Goal: Task Accomplishment & Management: Use online tool/utility

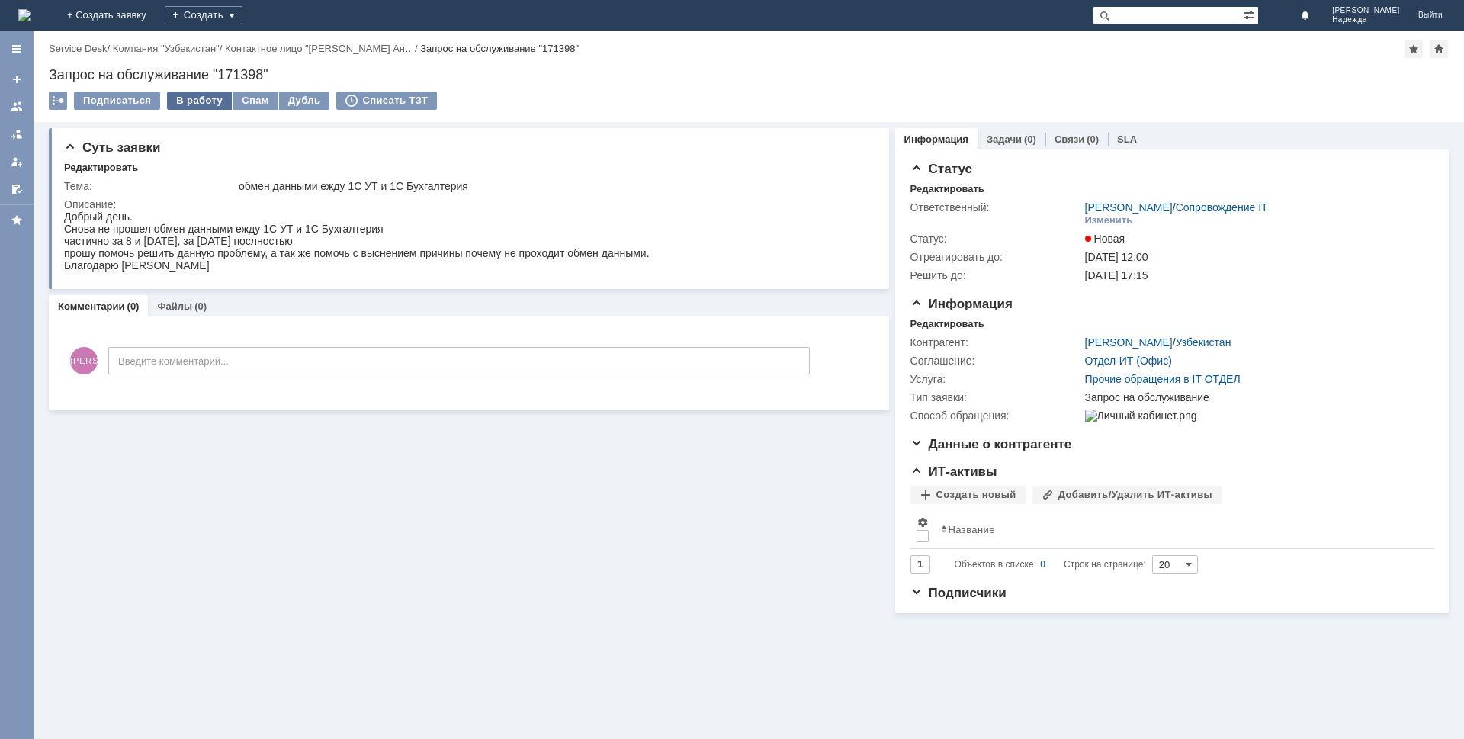
click at [190, 103] on div "В работу" at bounding box center [199, 100] width 65 height 18
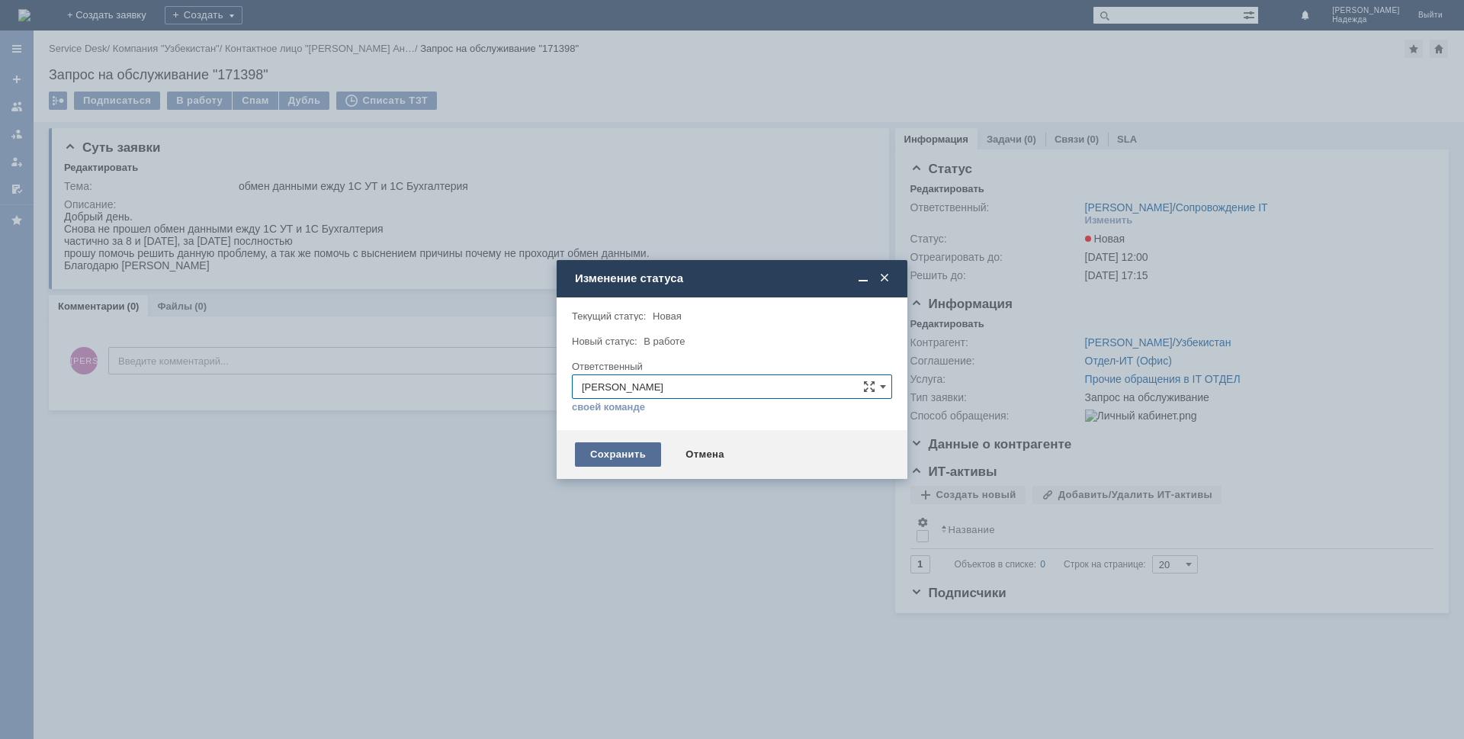
click at [596, 457] on div "Сохранить" at bounding box center [618, 454] width 86 height 24
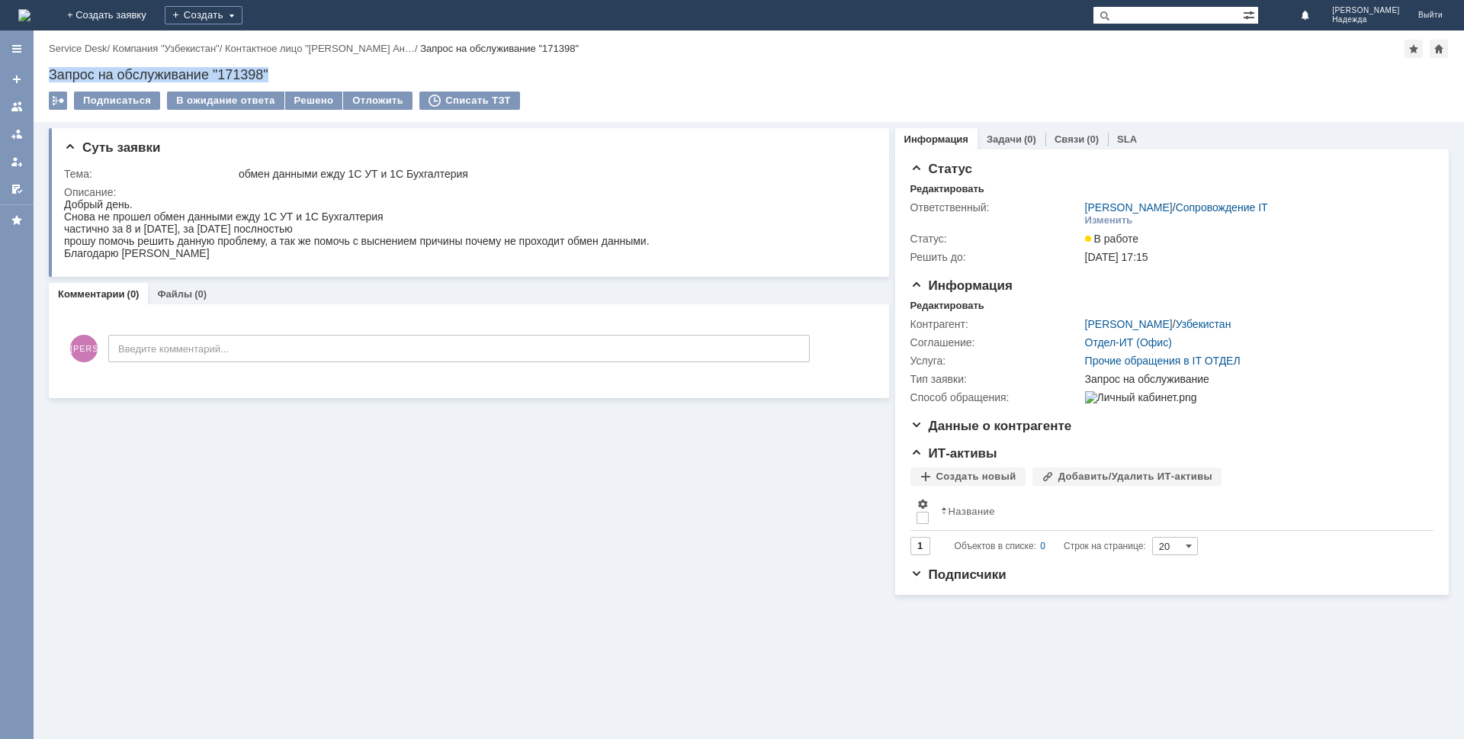
drag, startPoint x: 277, startPoint y: 67, endPoint x: 44, endPoint y: 74, distance: 232.6
click at [44, 74] on div "Назад | Service Desk / Компания "Узбекистан" / Контактное лицо "[PERSON_NAME] А…" at bounding box center [749, 75] width 1430 height 91
copy div "Запрос на обслуживание "171398""
click at [64, 204] on div "Добрый день." at bounding box center [356, 204] width 585 height 12
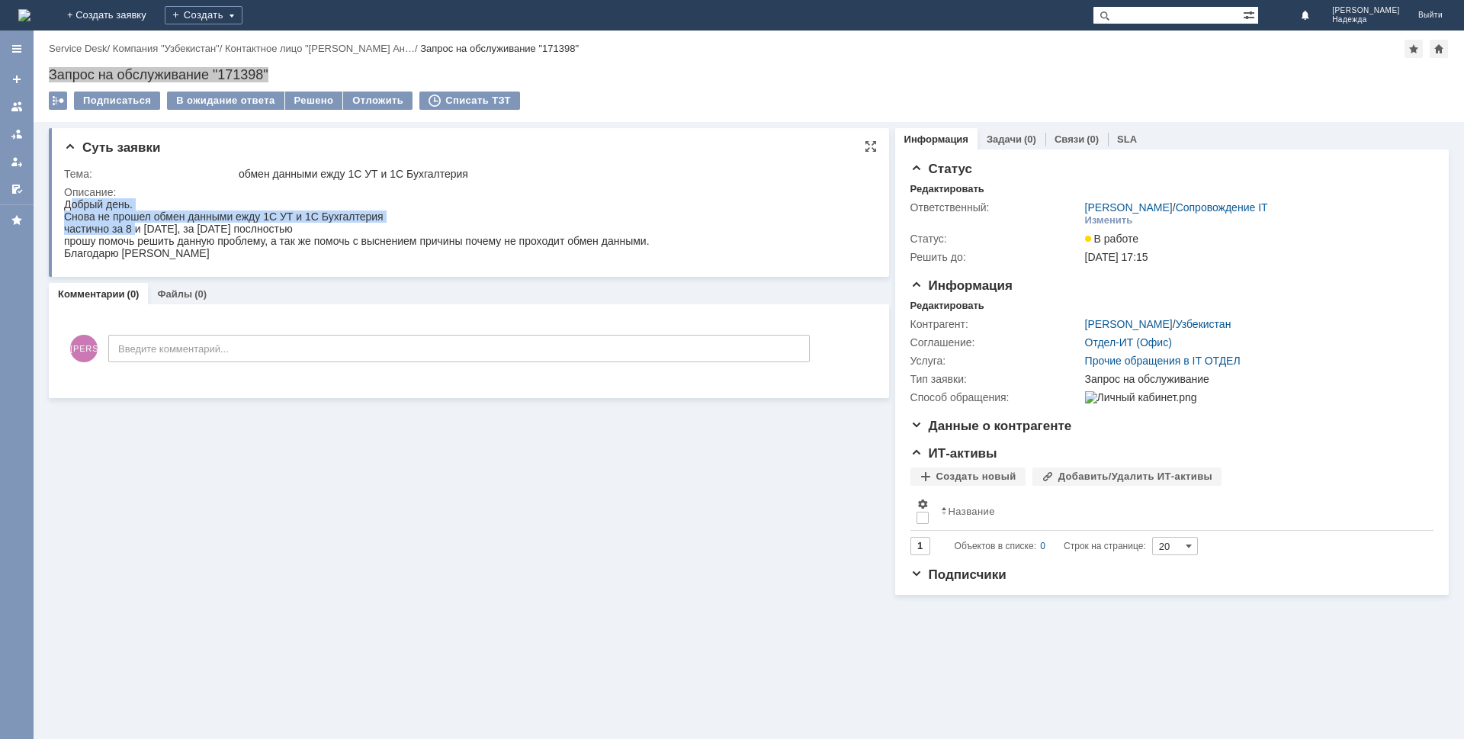
drag, startPoint x: 68, startPoint y: 200, endPoint x: 136, endPoint y: 228, distance: 73.2
click at [136, 228] on body "Добрый день. Снова не прошел обмен данными ежду 1С УТ и 1С Бухгалтерия частично…" at bounding box center [356, 228] width 585 height 61
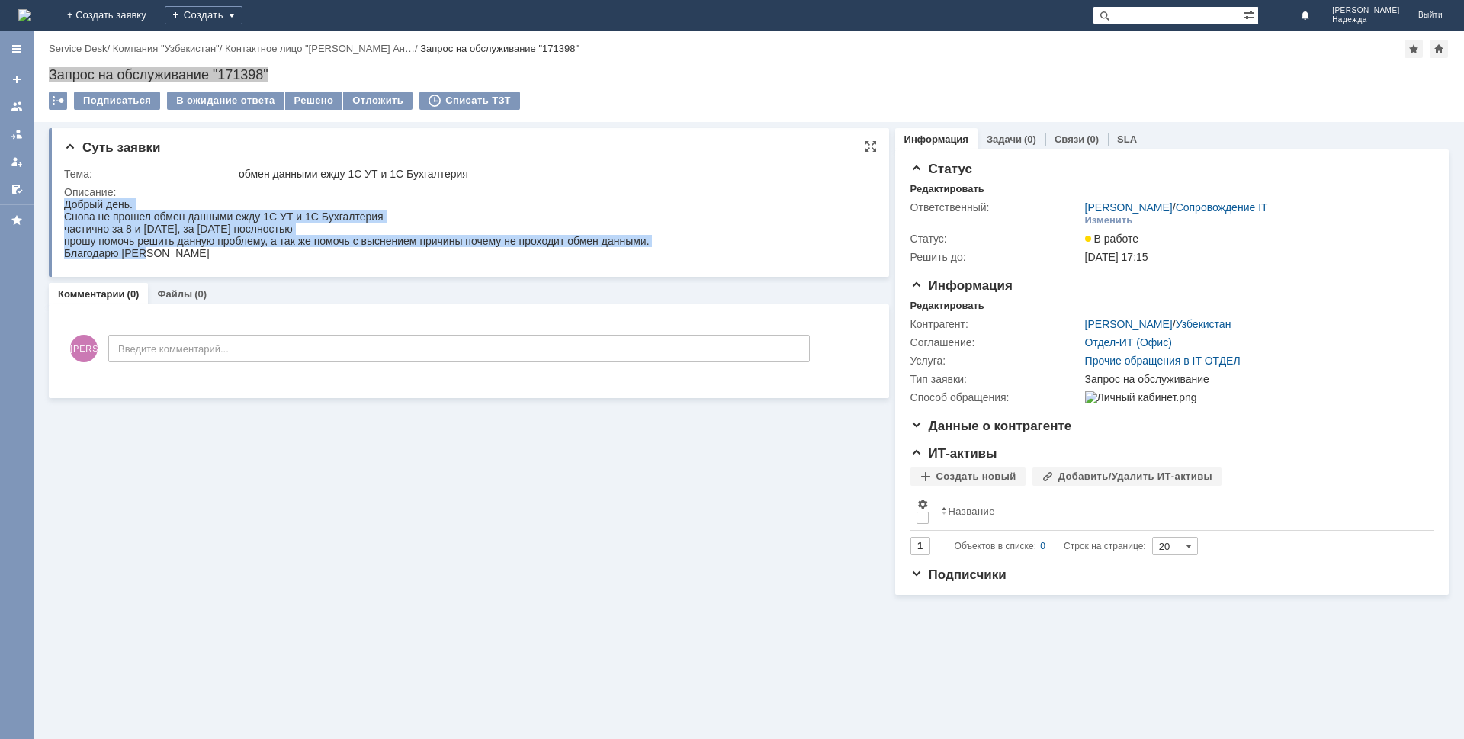
drag, startPoint x: 150, startPoint y: 256, endPoint x: 126, endPoint y: 404, distance: 149.9
click at [64, 207] on html "Добрый день. Снова не прошел обмен данными ежду 1С УТ и 1С Бухгалтерия частично…" at bounding box center [465, 228] width 803 height 61
copy body "Добрый день. Снова не прошел обмен данными ежду 1С УТ и 1С Бухгалтерия частично…"
